Goal: Information Seeking & Learning: Learn about a topic

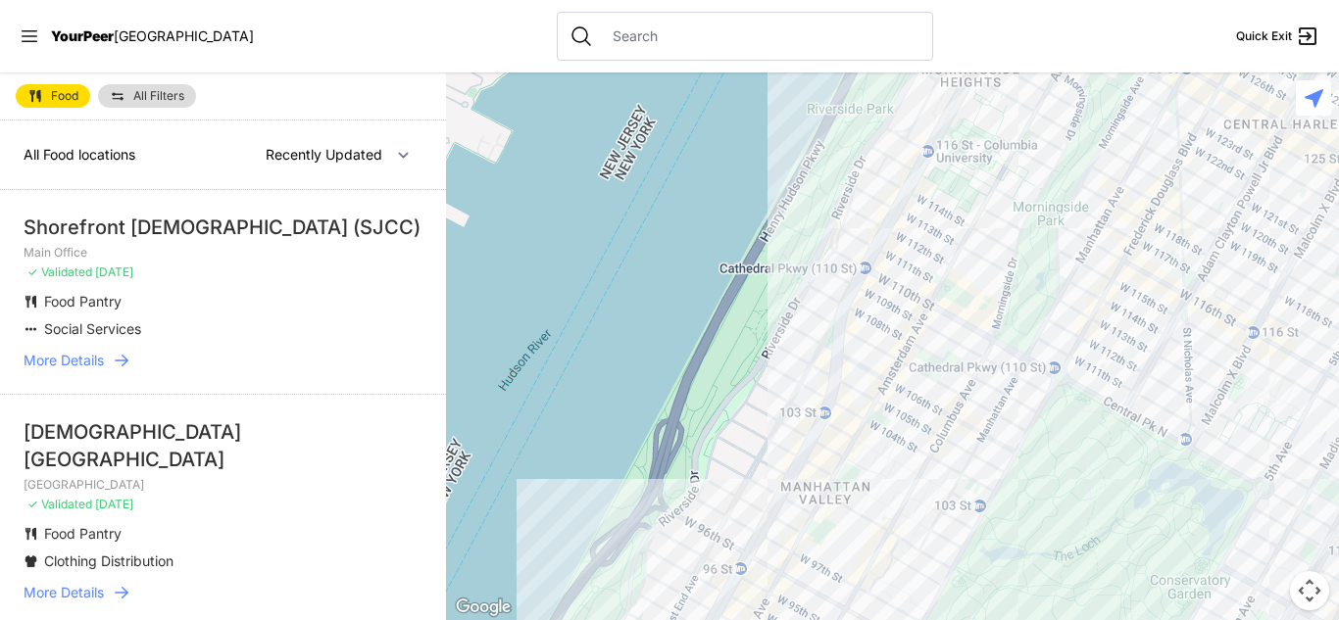
select select "nearby"
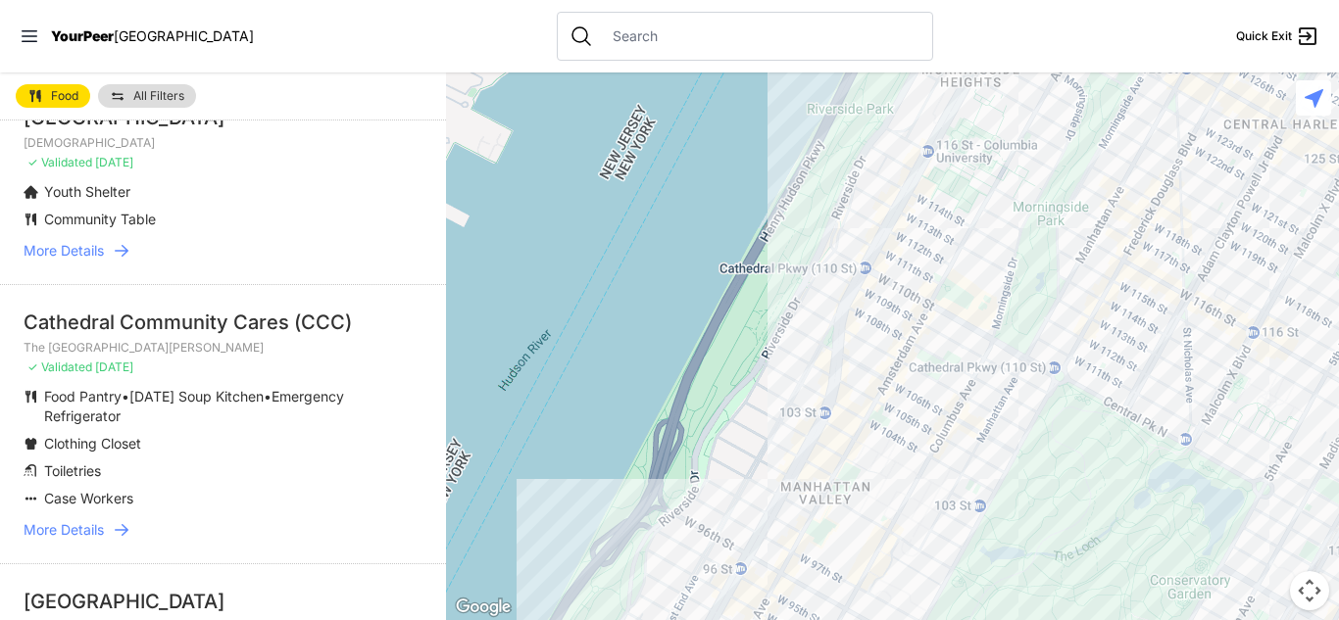
scroll to position [502, 0]
click at [96, 530] on span "More Details" at bounding box center [64, 528] width 80 height 20
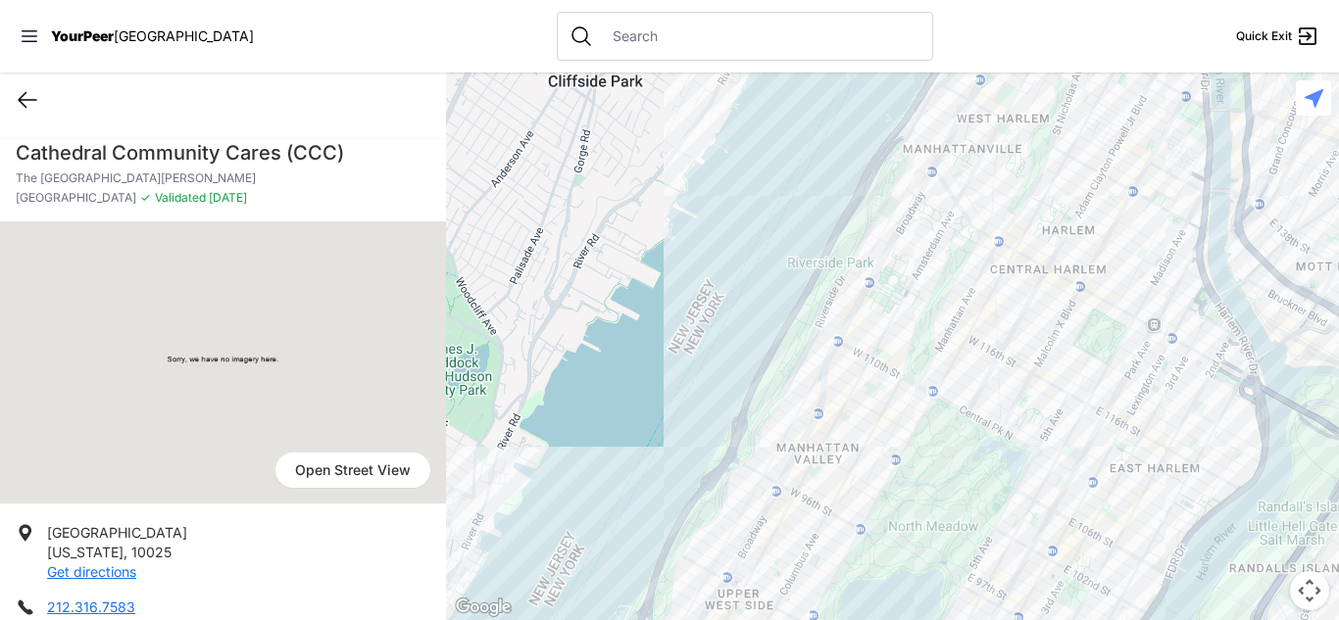
click at [29, 98] on icon at bounding box center [28, 100] width 24 height 24
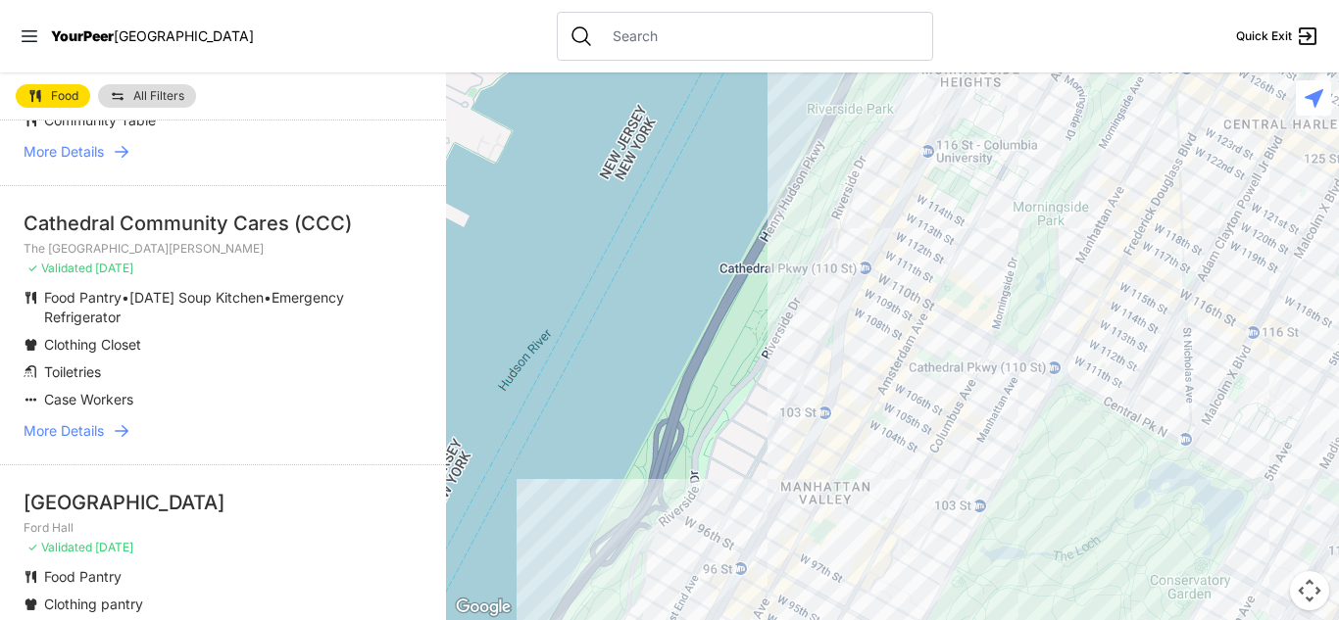
scroll to position [601, 0]
click at [104, 428] on span "More Details" at bounding box center [64, 429] width 80 height 20
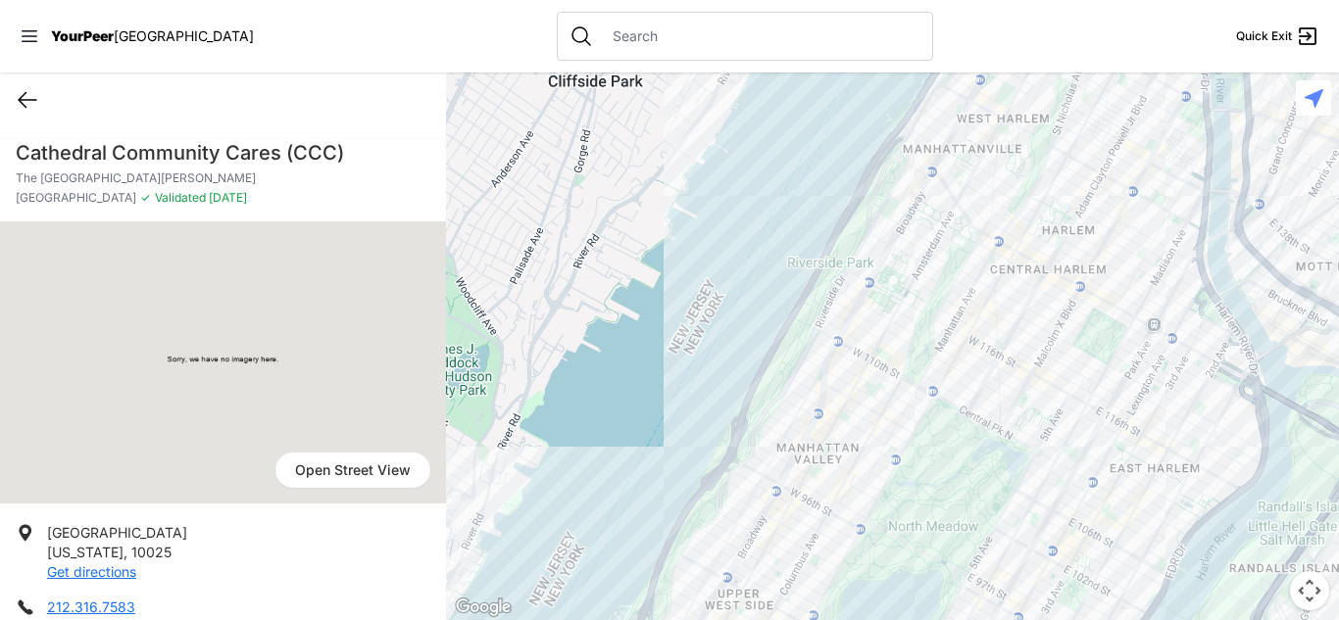
click at [29, 105] on icon at bounding box center [28, 100] width 24 height 24
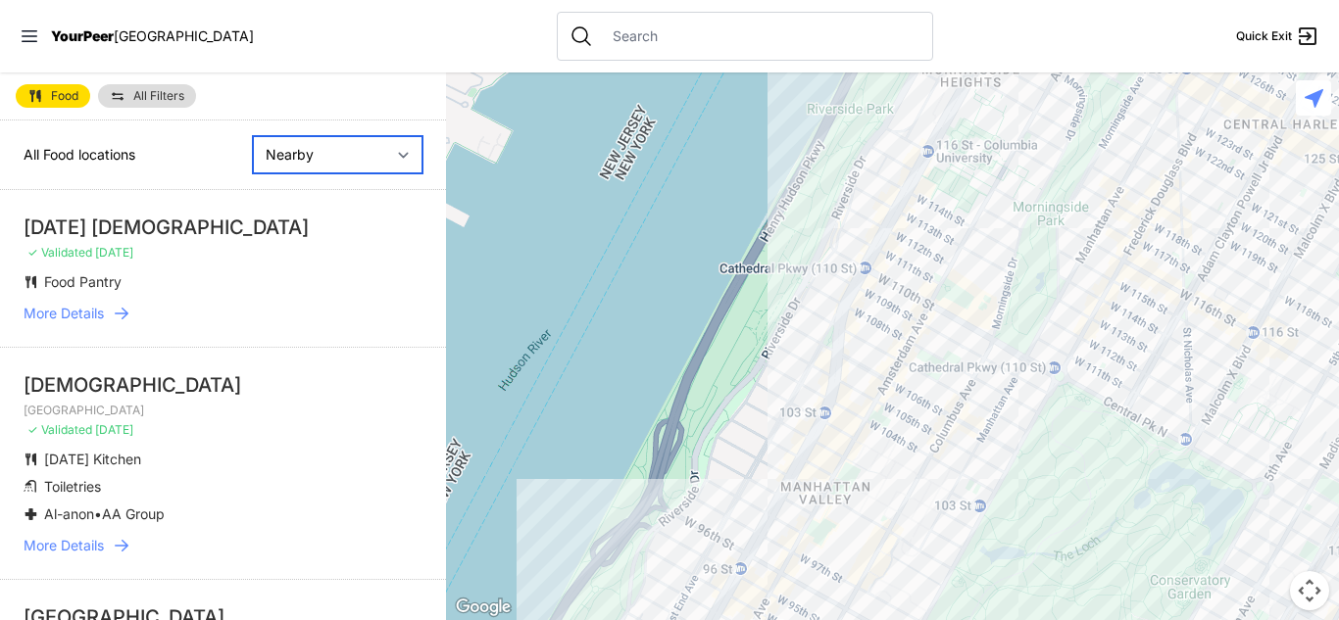
click at [297, 150] on select "Nearby Recently Updated Most Services" at bounding box center [338, 154] width 170 height 37
click at [253, 136] on select "Nearby Recently Updated Most Services" at bounding box center [338, 154] width 170 height 37
select select "recentlyUpdated"
